Goal: Task Accomplishment & Management: Use online tool/utility

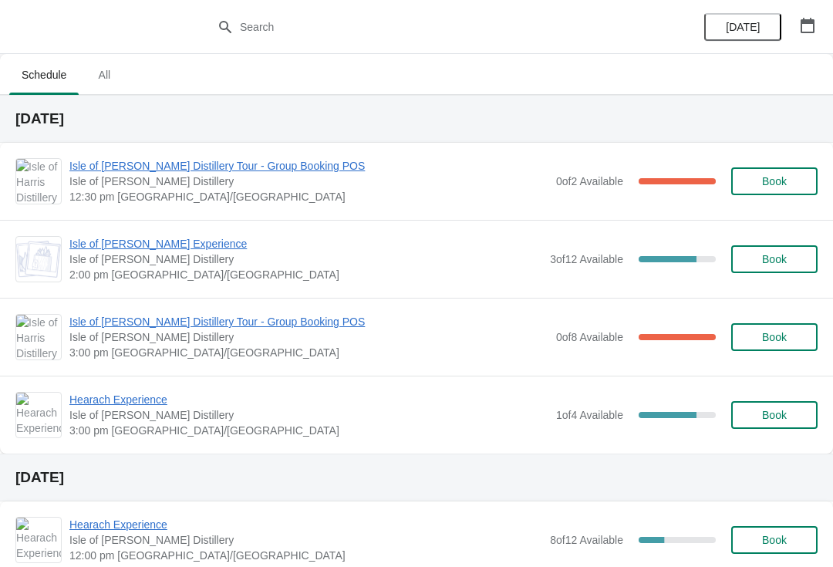
click at [214, 170] on span "Isle of [PERSON_NAME] Distillery Tour - Group Booking POS" at bounding box center [308, 165] width 479 height 15
click at [114, 241] on span "Isle of [PERSON_NAME] Experience" at bounding box center [305, 243] width 473 height 15
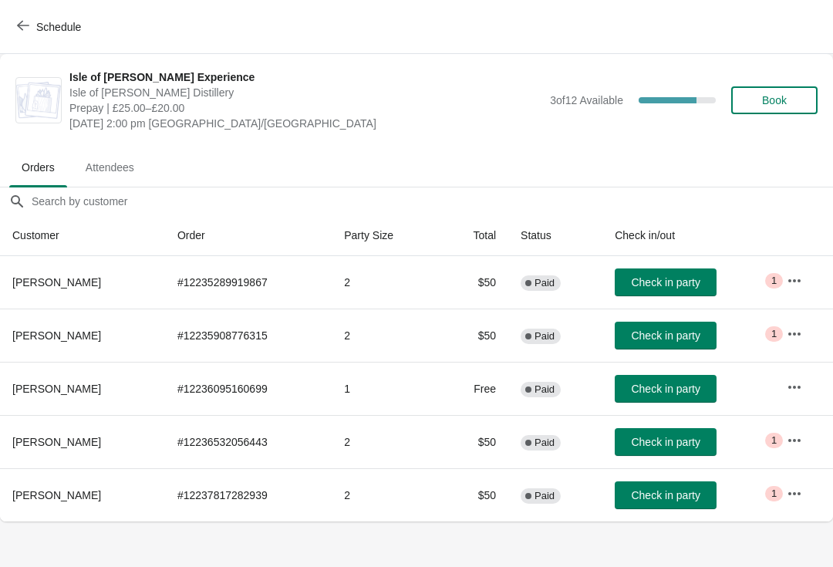
click at [47, 39] on button "Schedule" at bounding box center [51, 27] width 86 height 28
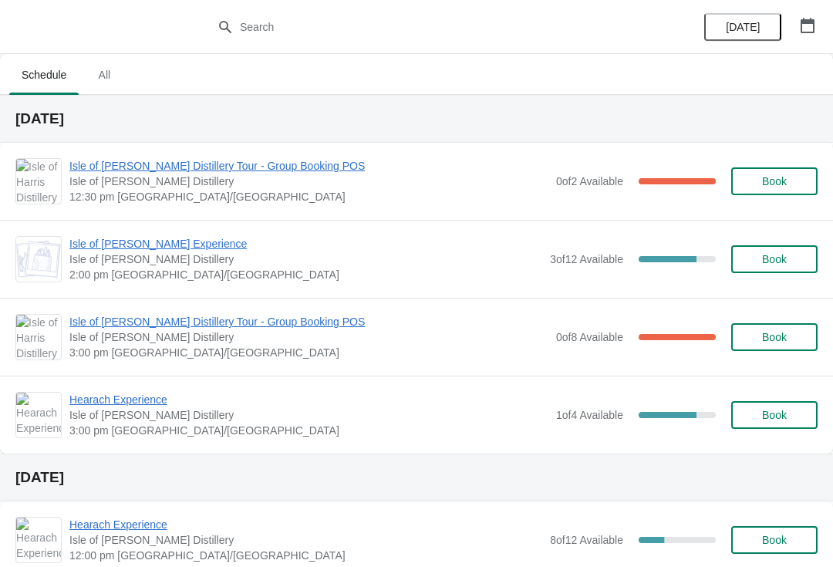
click at [110, 323] on span "Isle of [PERSON_NAME] Distillery Tour - Group Booking POS" at bounding box center [308, 321] width 479 height 15
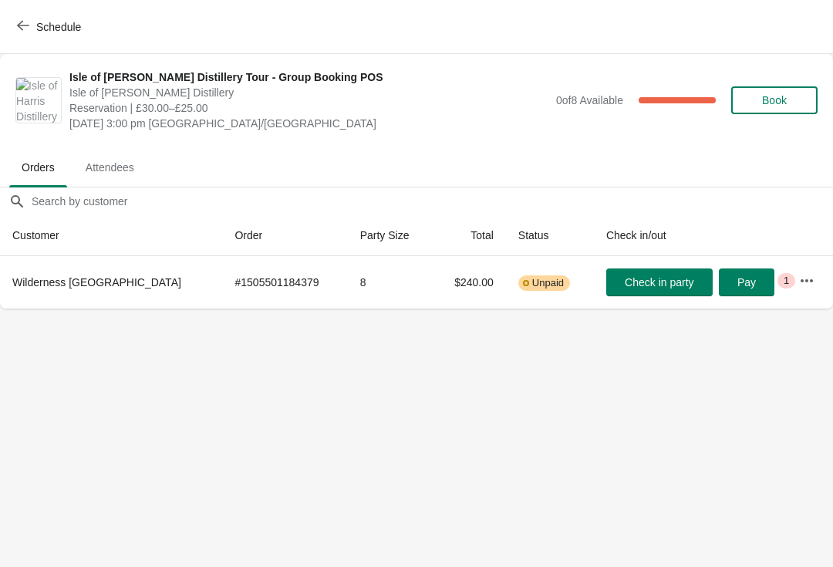
click at [52, 31] on span "Schedule" at bounding box center [58, 27] width 45 height 12
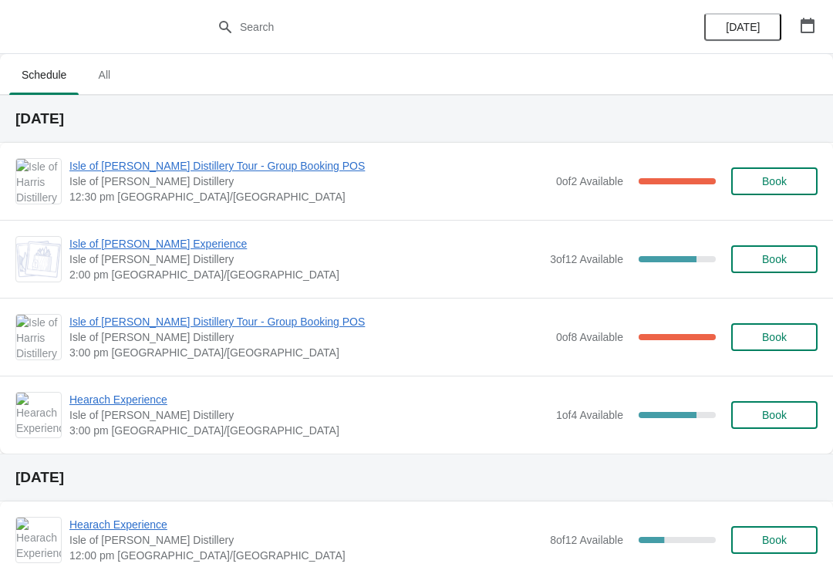
click at [157, 250] on span "Isle of [PERSON_NAME] Experience" at bounding box center [305, 243] width 473 height 15
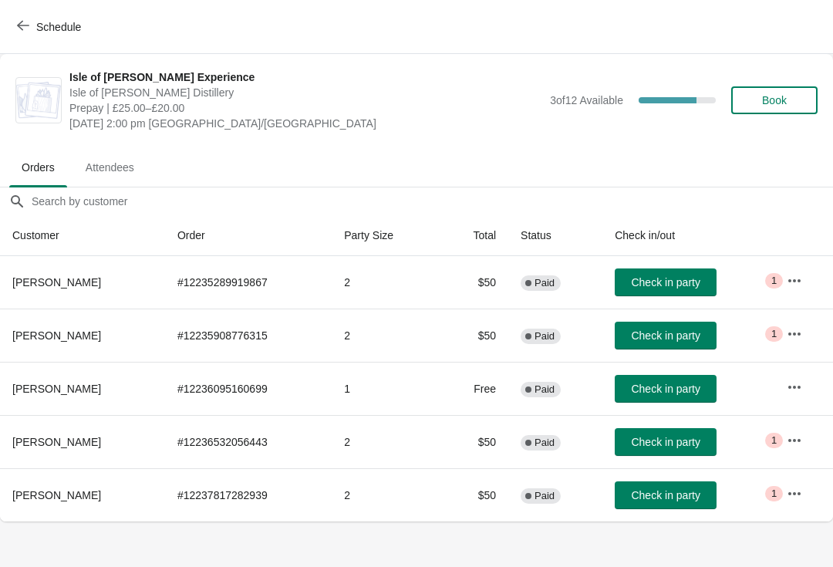
click at [674, 345] on button "Check in party" at bounding box center [666, 336] width 102 height 28
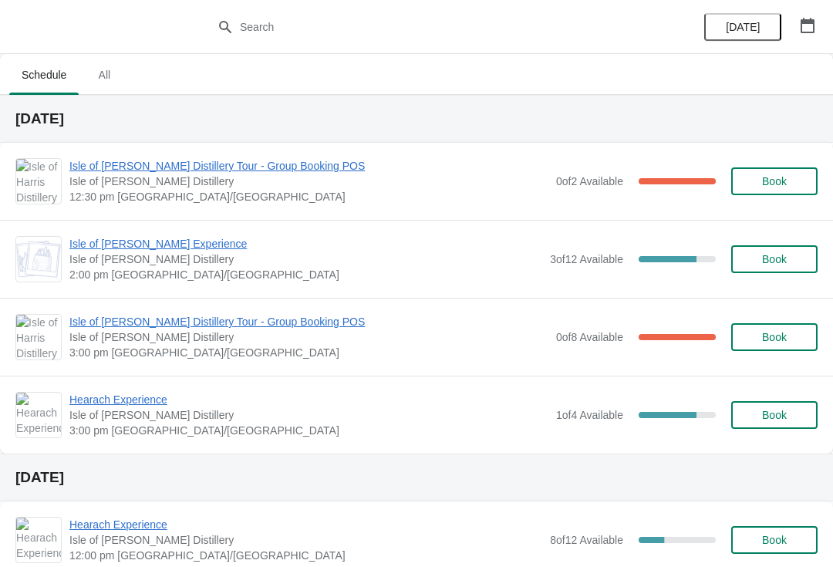
click at [99, 394] on span "Hearach Experience" at bounding box center [308, 399] width 479 height 15
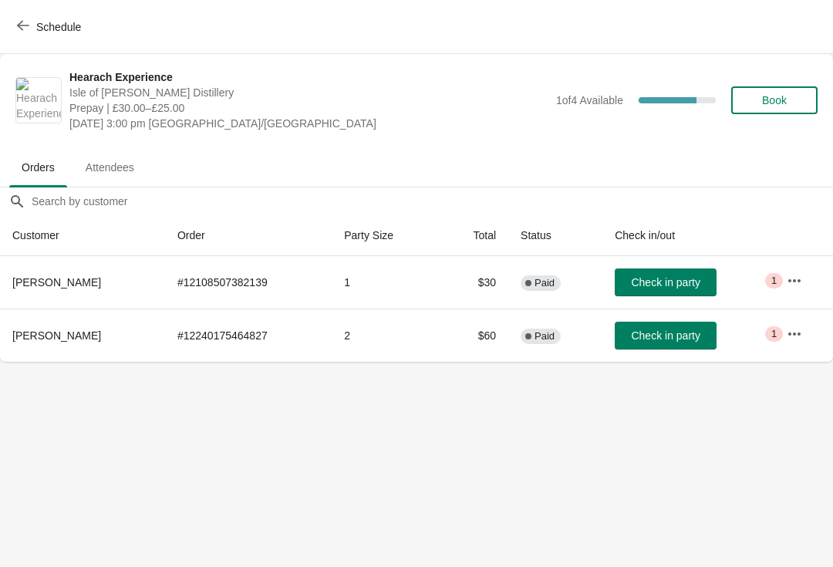
click at [23, 32] on span "button" at bounding box center [23, 26] width 12 height 15
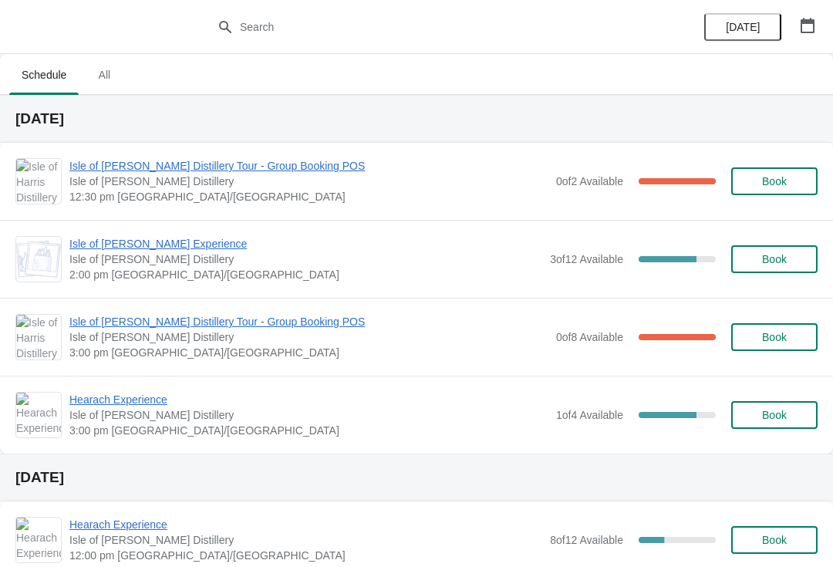
click at [178, 238] on span "Isle of [PERSON_NAME] Experience" at bounding box center [305, 243] width 473 height 15
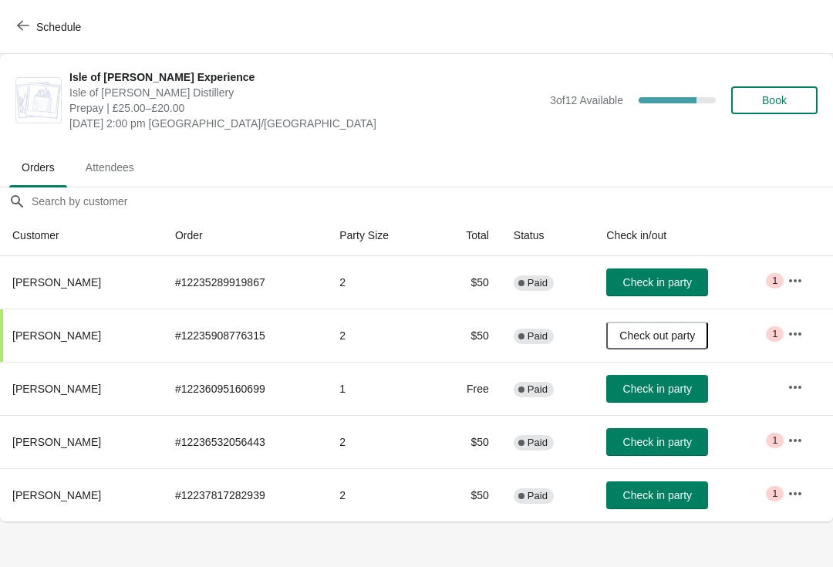
click at [32, 34] on button "Schedule" at bounding box center [51, 27] width 86 height 28
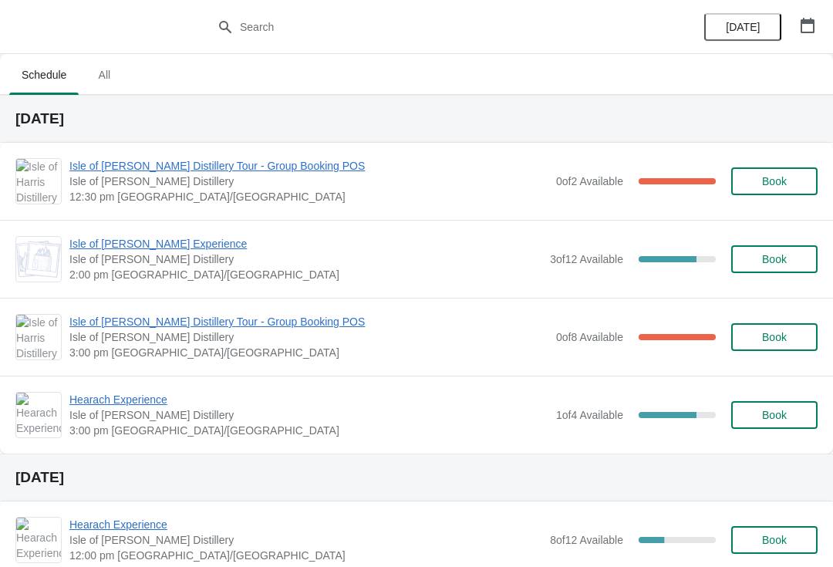
click at [194, 241] on span "Isle of [PERSON_NAME] Experience" at bounding box center [305, 243] width 473 height 15
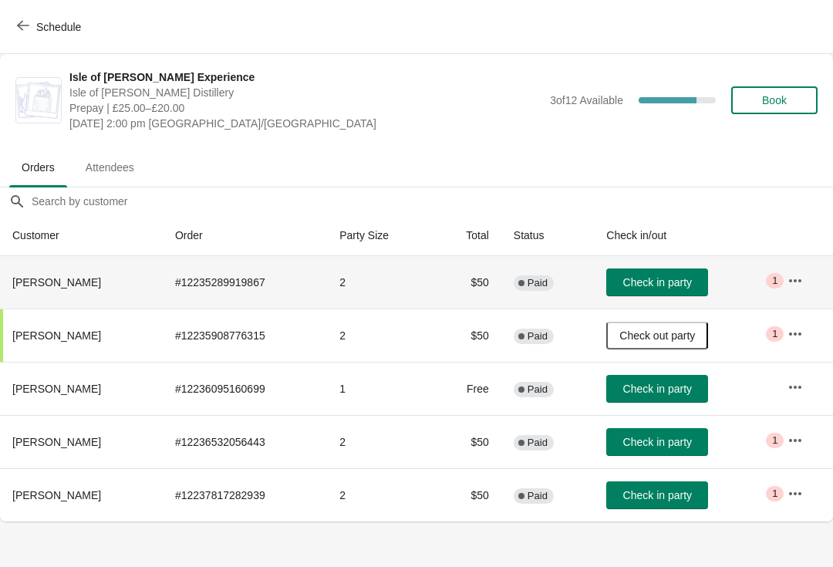
click at [643, 282] on span "Check in party" at bounding box center [657, 282] width 69 height 12
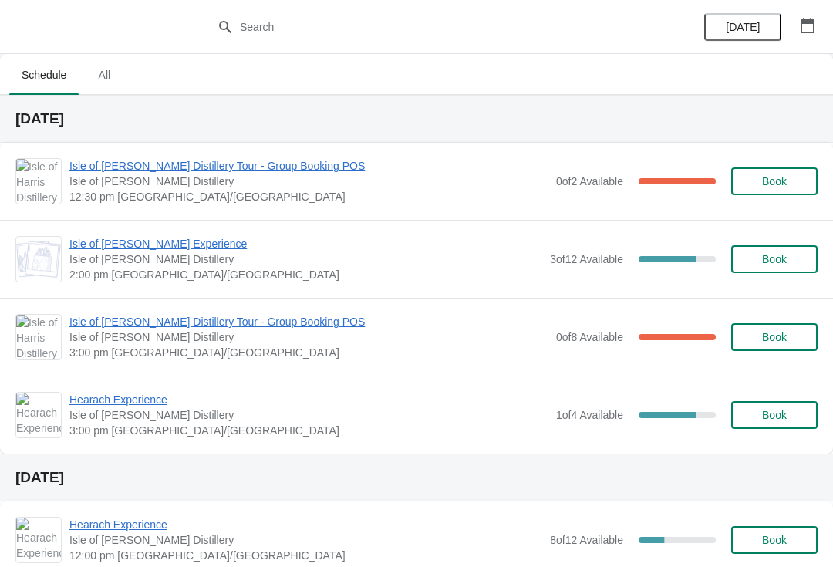
click at [190, 243] on span "Isle of [PERSON_NAME] Experience" at bounding box center [305, 243] width 473 height 15
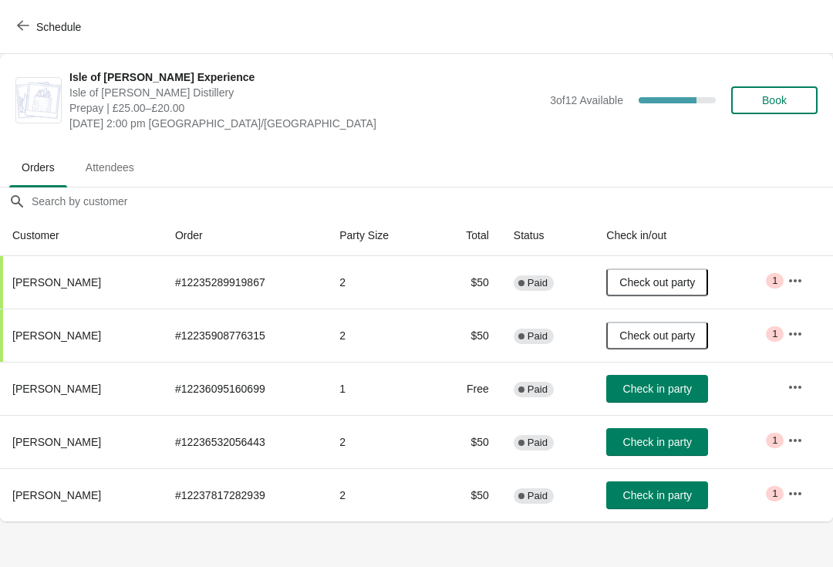
click at [671, 442] on span "Check in party" at bounding box center [657, 442] width 69 height 12
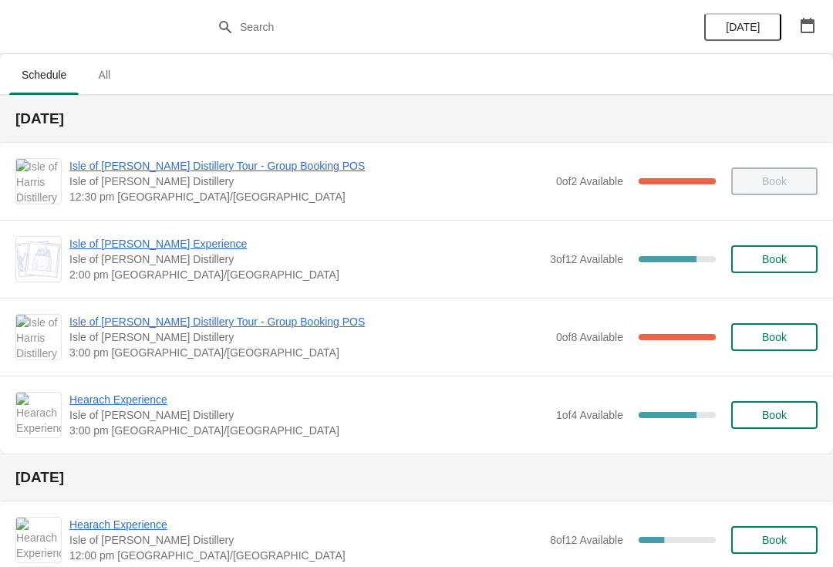
click at [178, 250] on span "Isle of [PERSON_NAME] Experience" at bounding box center [305, 243] width 473 height 15
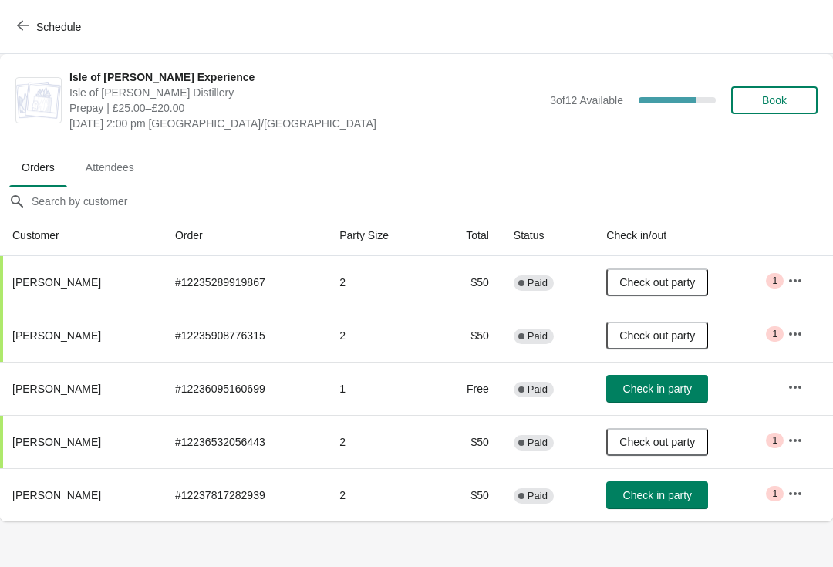
click at [647, 395] on span "Check in party" at bounding box center [657, 389] width 69 height 12
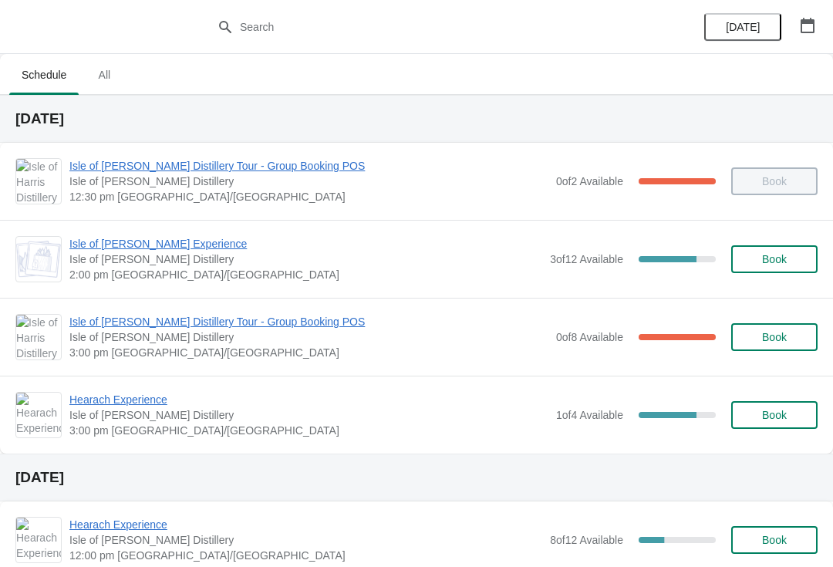
click at [203, 239] on span "Isle of [PERSON_NAME] Experience" at bounding box center [305, 243] width 473 height 15
click at [175, 243] on span "Isle of [PERSON_NAME] Experience" at bounding box center [305, 243] width 473 height 15
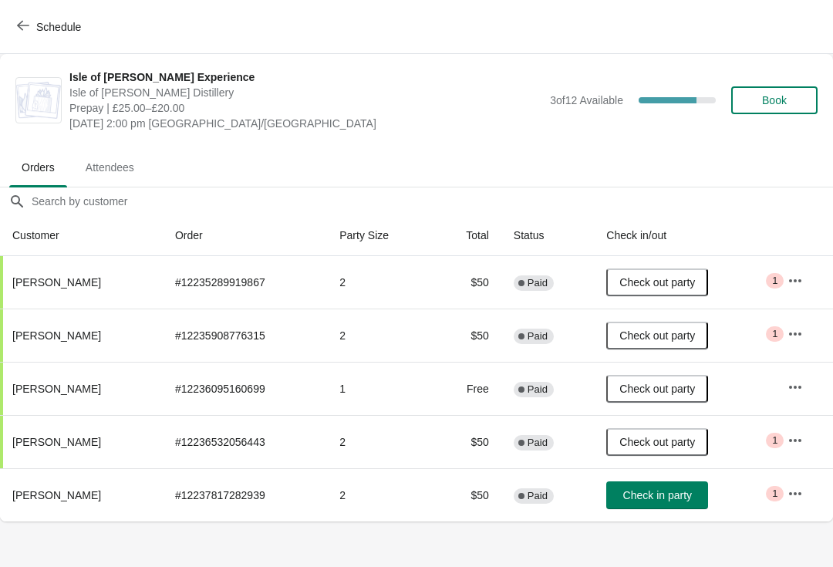
click at [661, 498] on span "Check in party" at bounding box center [657, 495] width 69 height 12
